Goal: Navigation & Orientation: Find specific page/section

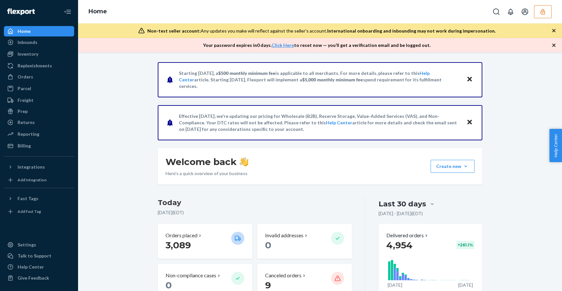
click at [547, 13] on button "button" at bounding box center [543, 11] width 18 height 13
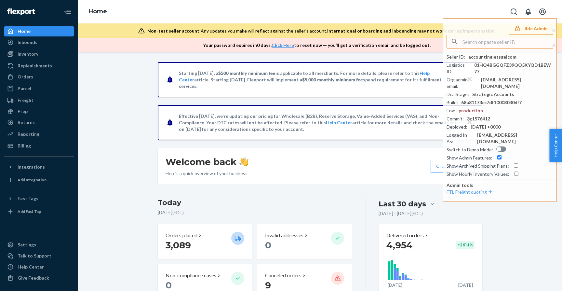
click at [36, 51] on div "Inventory" at bounding box center [28, 54] width 21 height 7
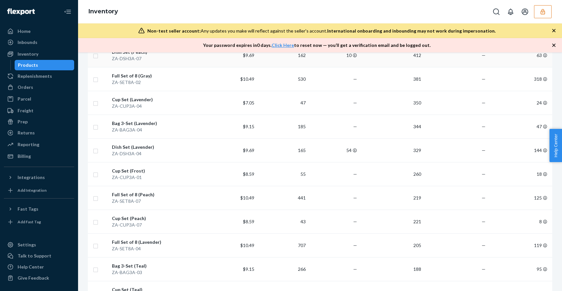
scroll to position [175, 0]
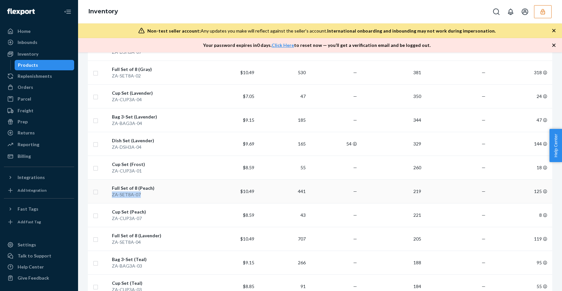
copy div "ZA-SET8A-07"
drag, startPoint x: 144, startPoint y: 194, endPoint x: 113, endPoint y: 196, distance: 31.0
click at [113, 196] on div "ZA-SET8A-07" at bounding box center [157, 194] width 91 height 7
